Goal: Task Accomplishment & Management: Manage account settings

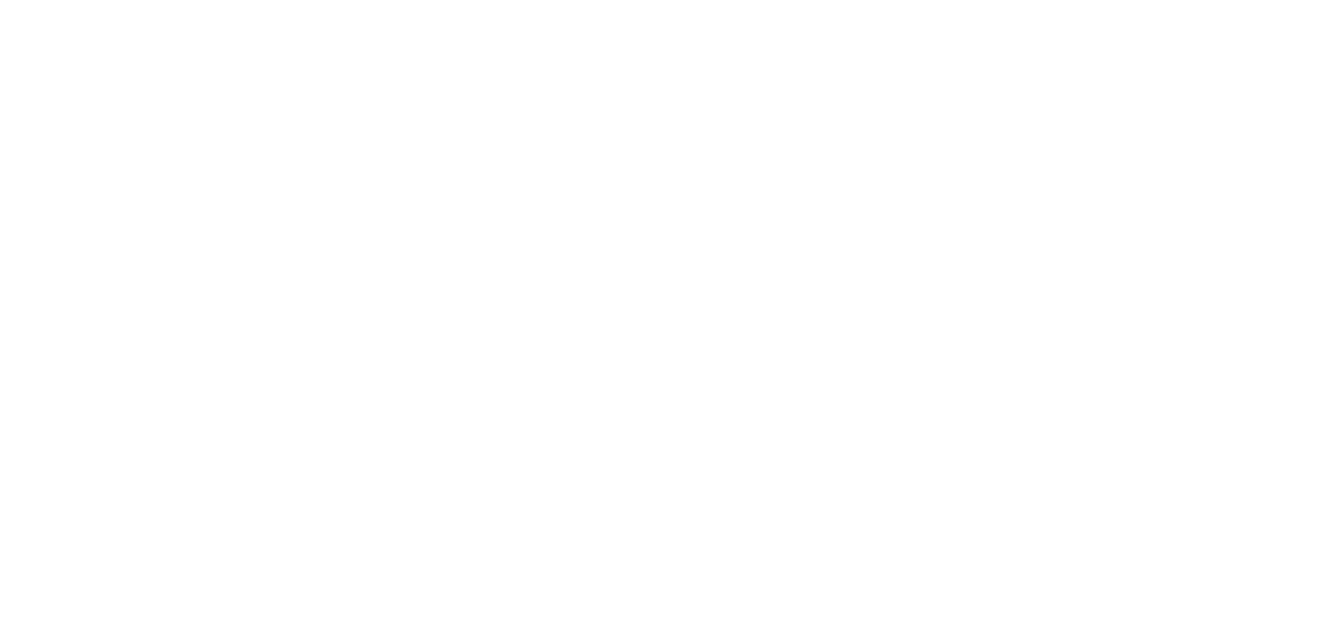
click at [892, 446] on body at bounding box center [665, 316] width 1331 height 633
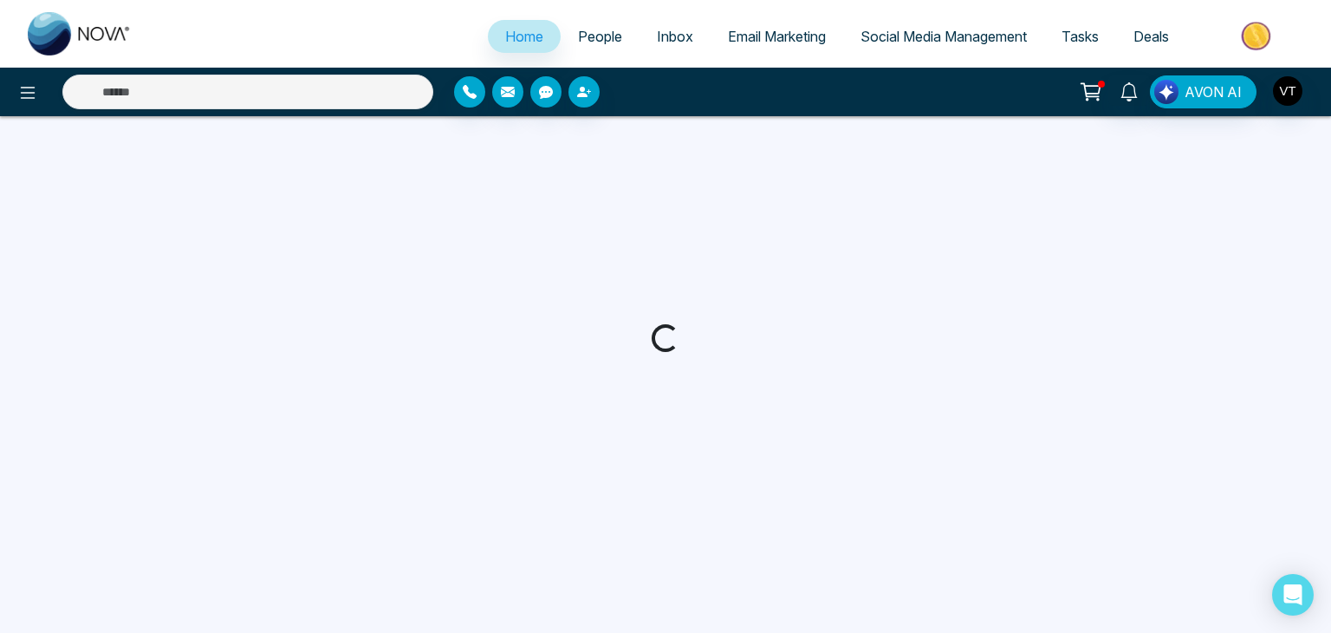
select select "*"
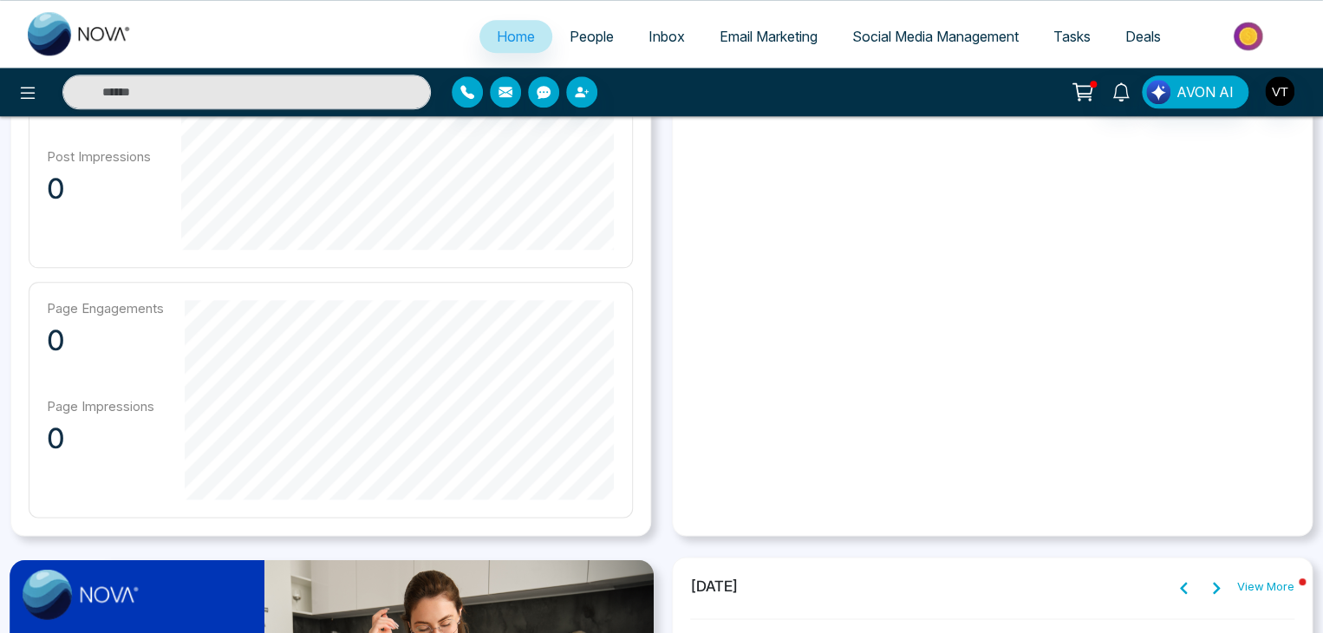
scroll to position [860, 0]
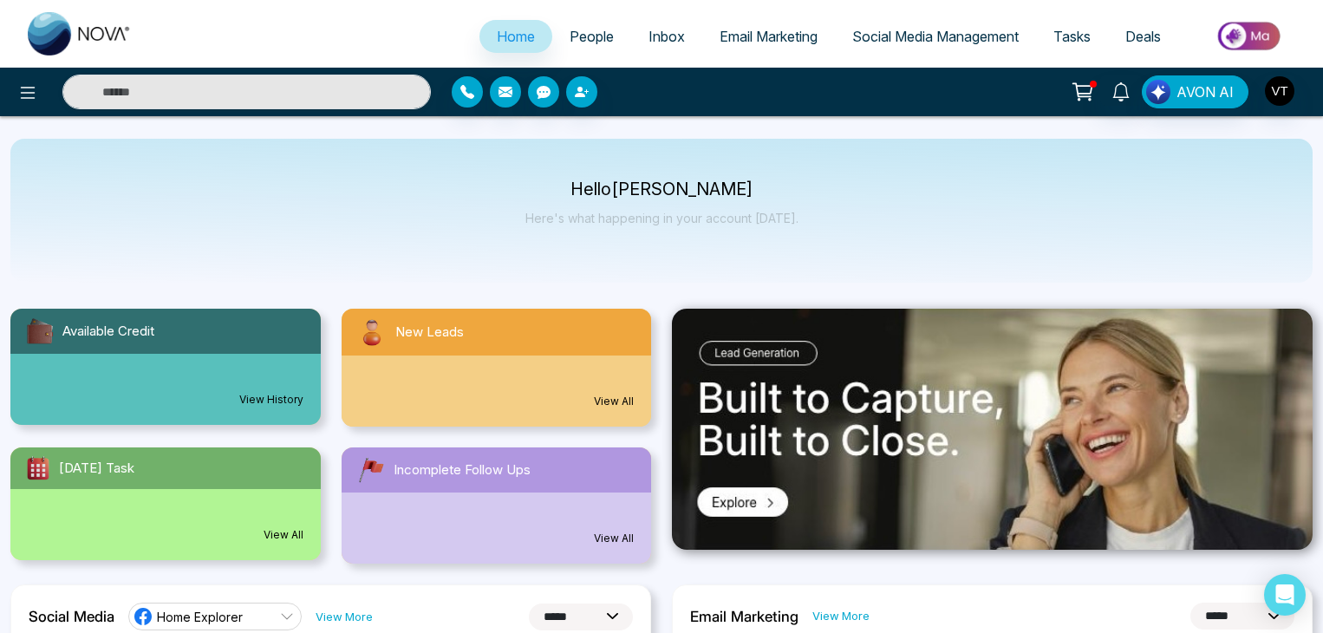
select select "*"
